Goal: Navigation & Orientation: Find specific page/section

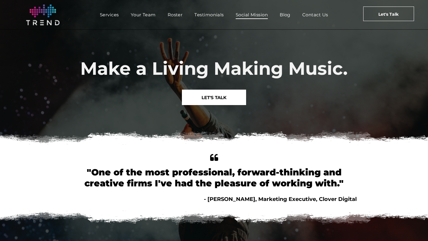
click at [251, 12] on span "Social Mission" at bounding box center [252, 14] width 32 height 9
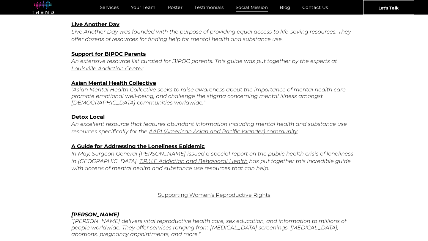
scroll to position [319, 0]
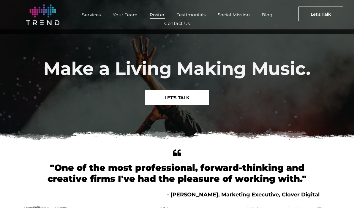
click at [152, 13] on span "Roster" at bounding box center [157, 14] width 15 height 9
